Goal: Book appointment/travel/reservation

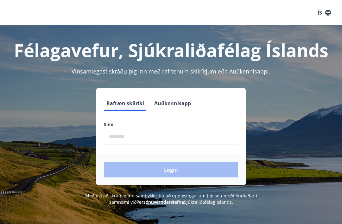
click at [161, 136] on input "phone" at bounding box center [171, 137] width 134 height 16
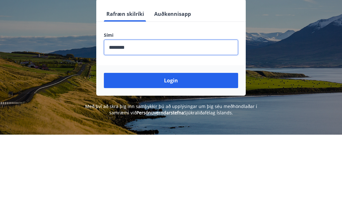
type input "********"
click at [207, 162] on button "Login" at bounding box center [171, 169] width 134 height 15
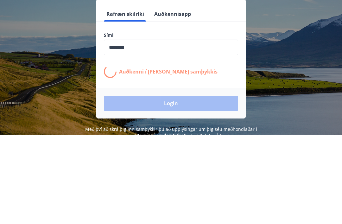
scroll to position [89, 0]
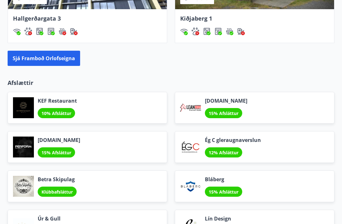
scroll to position [702, 0]
click at [68, 60] on button "Sjá framboð orlofseigna" at bounding box center [44, 58] width 72 height 15
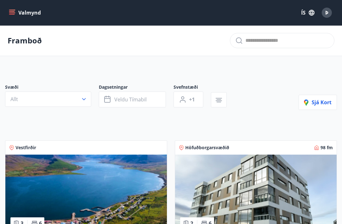
click at [86, 99] on icon "button" at bounding box center [84, 99] width 6 height 6
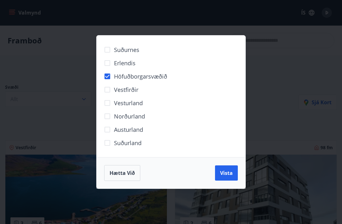
click at [283, 54] on div "Suðurnes Erlendis Höfuðborgarsvæðið Vestfirðir Vesturland Norðurland Austurland…" at bounding box center [171, 112] width 342 height 224
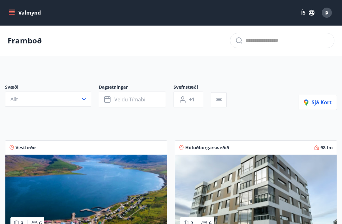
click at [148, 100] on button "Veldu tímabil" at bounding box center [132, 99] width 67 height 16
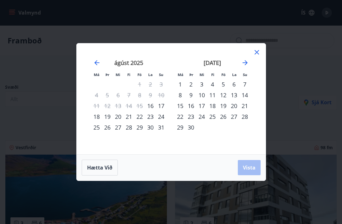
click at [226, 118] on div "26" at bounding box center [223, 116] width 11 height 11
click at [179, 129] on div "29" at bounding box center [180, 127] width 11 height 11
click at [250, 169] on span "Vista" at bounding box center [249, 167] width 13 height 7
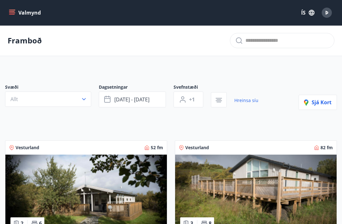
click at [85, 100] on icon "button" at bounding box center [84, 99] width 6 height 6
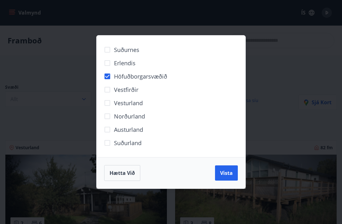
click at [232, 174] on span "Vista" at bounding box center [226, 172] width 13 height 7
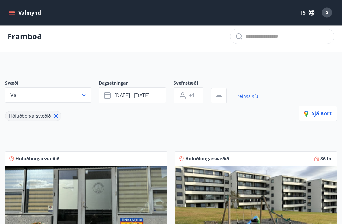
scroll to position [4, 0]
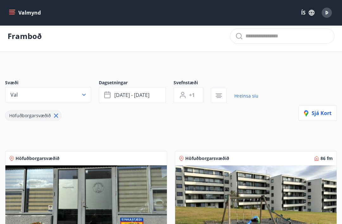
click at [248, 99] on link "Hreinsa síu" at bounding box center [246, 96] width 24 height 14
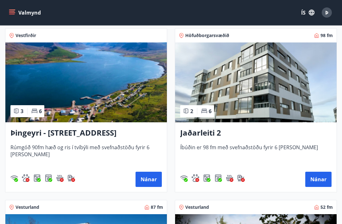
scroll to position [112, 0]
click at [217, 134] on h3 "Jaðarleiti 2" at bounding box center [255, 132] width 151 height 11
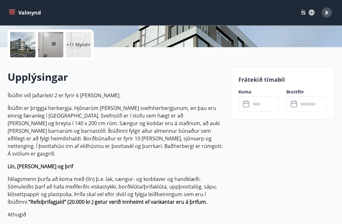
scroll to position [143, 0]
click at [266, 105] on input "text" at bounding box center [264, 104] width 28 height 16
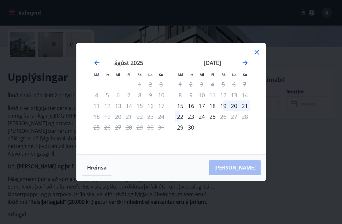
click at [257, 56] on icon at bounding box center [257, 52] width 8 height 8
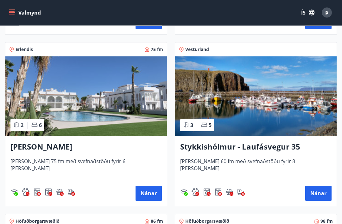
scroll to position [616, 0]
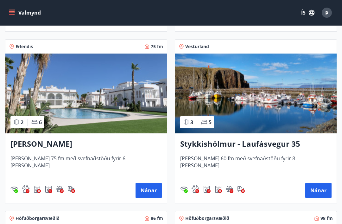
click at [152, 195] on button "Nánar" at bounding box center [148, 190] width 26 height 15
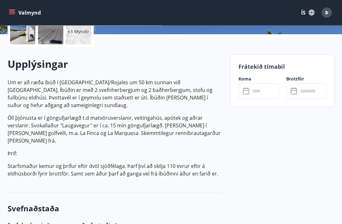
scroll to position [156, 0]
click at [269, 91] on input "text" at bounding box center [264, 91] width 28 height 16
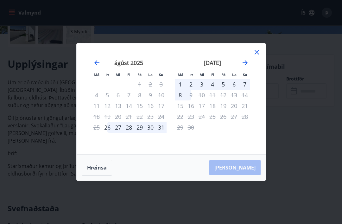
click at [246, 65] on icon "Move forward to switch to the next month." at bounding box center [244, 62] width 5 height 5
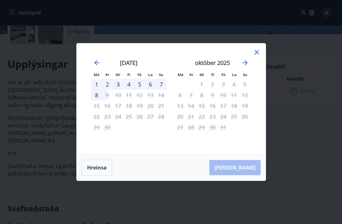
click at [247, 65] on icon "Move forward to switch to the next month." at bounding box center [244, 62] width 5 height 5
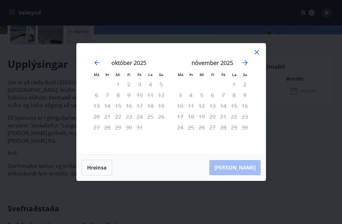
click at [246, 65] on icon "Move forward to switch to the next month." at bounding box center [244, 62] width 5 height 5
click at [244, 65] on icon "Move forward to switch to the next month." at bounding box center [244, 62] width 5 height 5
click at [245, 66] on icon "Move forward to switch to the next month." at bounding box center [245, 63] width 8 height 8
click at [245, 65] on icon "Move forward to switch to the next month." at bounding box center [244, 62] width 5 height 5
click at [246, 66] on icon "Move forward to switch to the next month." at bounding box center [245, 63] width 8 height 8
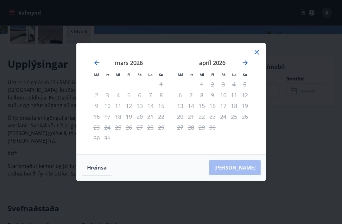
click at [256, 56] on icon at bounding box center [257, 52] width 8 height 8
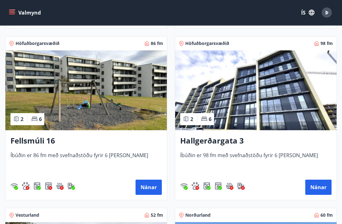
scroll to position [790, 0]
click at [235, 144] on h3 "Hallgerðargata 3" at bounding box center [255, 140] width 151 height 11
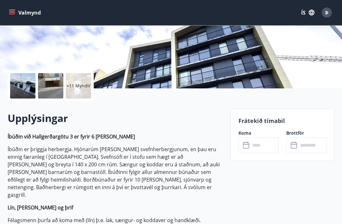
scroll to position [103, 0]
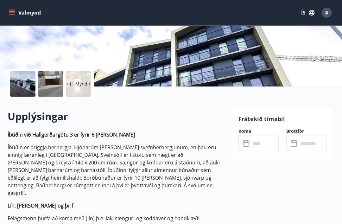
click at [263, 145] on input "text" at bounding box center [264, 143] width 28 height 16
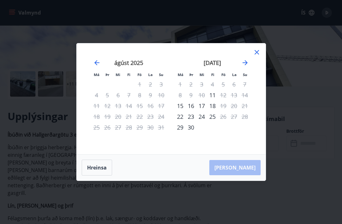
click at [258, 56] on icon at bounding box center [257, 52] width 8 height 8
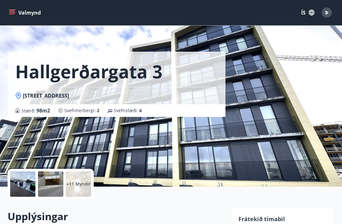
scroll to position [0, 0]
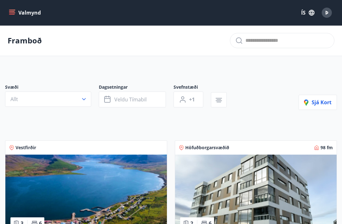
click at [13, 13] on icon "menu" at bounding box center [12, 12] width 7 height 1
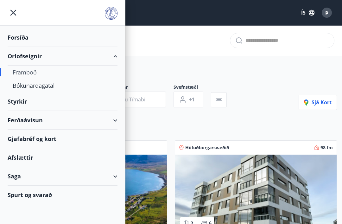
click at [116, 122] on div "Ferðaávísun" at bounding box center [63, 120] width 110 height 19
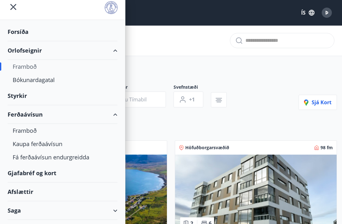
scroll to position [5, 0]
click at [31, 132] on div "Framboð" at bounding box center [63, 130] width 100 height 13
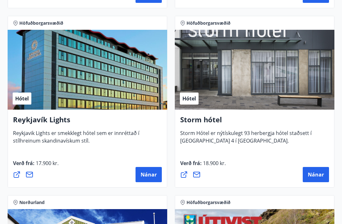
scroll to position [818, 0]
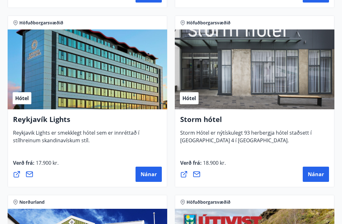
click at [217, 120] on h4 "Storm hótel" at bounding box center [254, 121] width 149 height 15
click at [317, 178] on button "Nánar" at bounding box center [316, 173] width 26 height 15
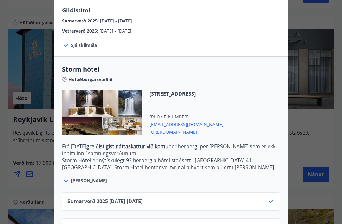
scroll to position [105, 0]
click at [274, 201] on icon at bounding box center [271, 201] width 8 height 8
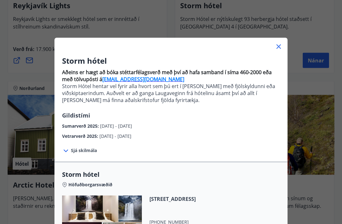
scroll to position [0, 0]
click at [282, 49] on icon at bounding box center [279, 47] width 8 height 8
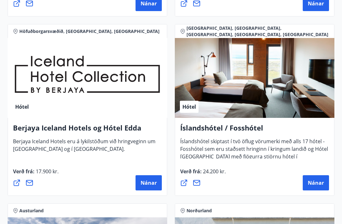
scroll to position [1168, 0]
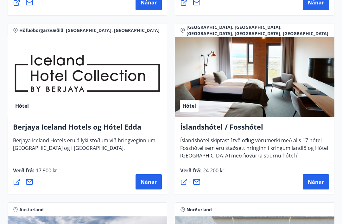
click at [313, 185] on span "Nánar" at bounding box center [316, 181] width 16 height 7
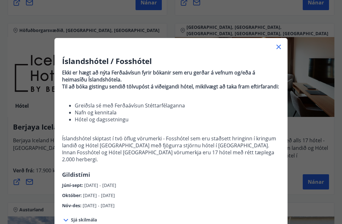
scroll to position [0, 0]
click at [281, 50] on icon at bounding box center [279, 47] width 8 height 8
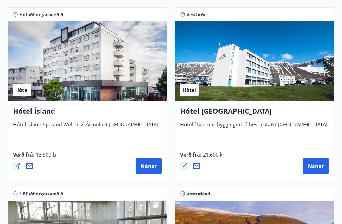
scroll to position [1543, 0]
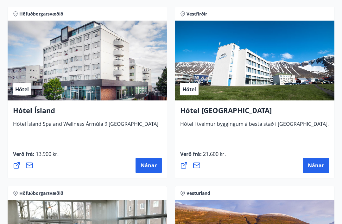
click at [152, 170] on button "Nánar" at bounding box center [148, 165] width 26 height 15
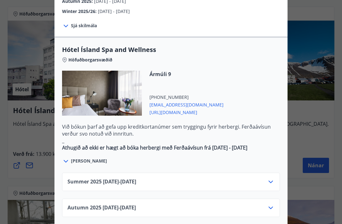
scroll to position [331, 0]
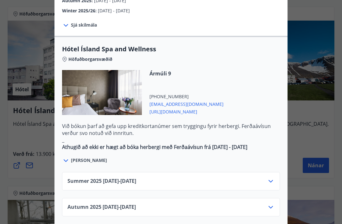
click at [272, 180] on icon at bounding box center [270, 181] width 4 height 3
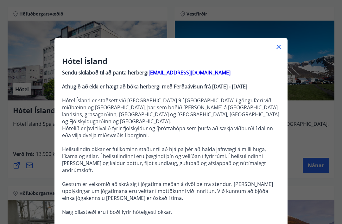
scroll to position [0, 0]
click at [280, 47] on icon at bounding box center [279, 47] width 8 height 8
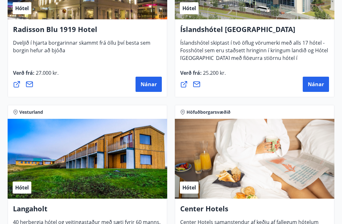
scroll to position [1982, 0]
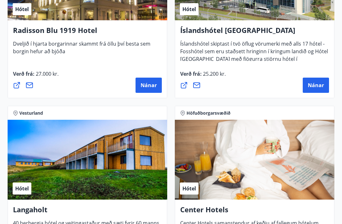
click at [319, 84] on span "Nánar" at bounding box center [316, 85] width 16 height 7
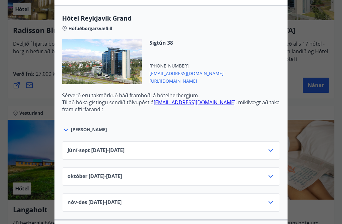
scroll to position [226, 0]
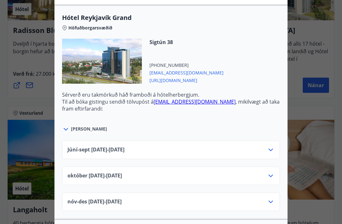
click at [272, 151] on icon at bounding box center [271, 150] width 8 height 8
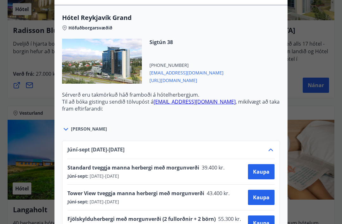
click at [272, 150] on icon at bounding box center [270, 149] width 4 height 3
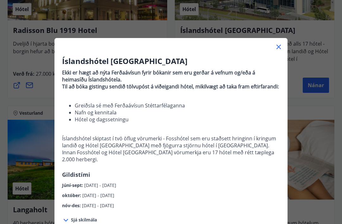
scroll to position [0, 0]
click at [282, 47] on icon at bounding box center [279, 47] width 8 height 8
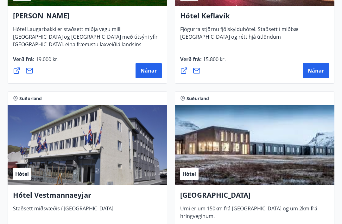
scroll to position [2355, 0]
